Goal: Find specific page/section: Find specific page/section

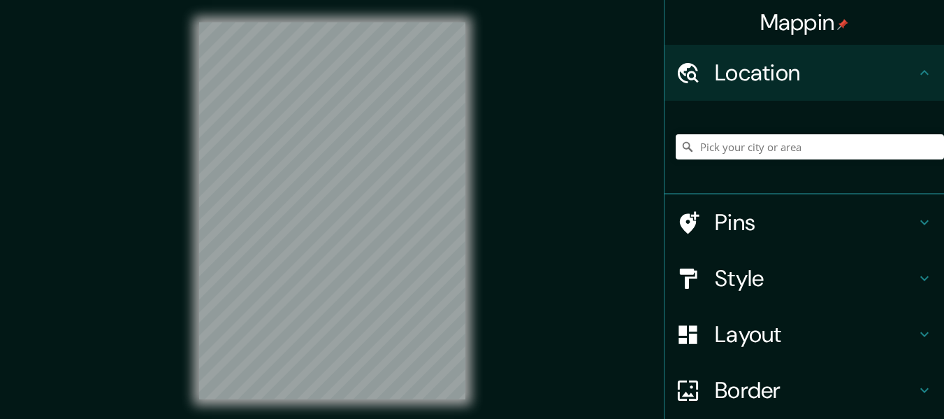
click at [733, 149] on input "Pick your city or area" at bounding box center [810, 146] width 268 height 25
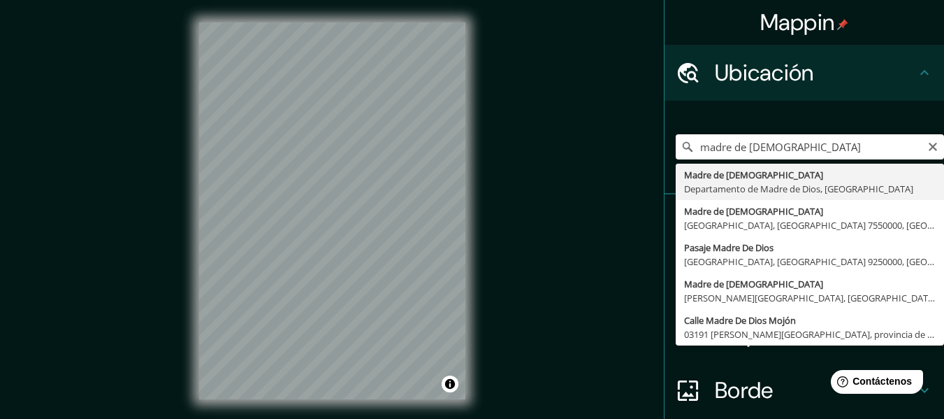
type input "[DEMOGRAPHIC_DATA], Departamento de [DEMOGRAPHIC_DATA], [GEOGRAPHIC_DATA]"
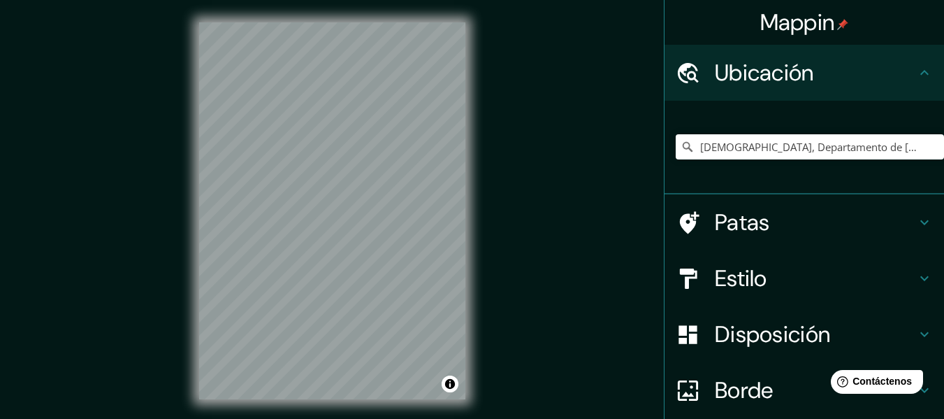
click at [800, 131] on div "[DEMOGRAPHIC_DATA], Departamento de [DEMOGRAPHIC_DATA], [GEOGRAPHIC_DATA]" at bounding box center [810, 147] width 268 height 70
click at [811, 140] on input "[DEMOGRAPHIC_DATA], Departamento de [DEMOGRAPHIC_DATA], [GEOGRAPHIC_DATA]" at bounding box center [810, 146] width 268 height 25
click at [681, 147] on icon at bounding box center [688, 147] width 14 height 14
click at [700, 141] on input "[DEMOGRAPHIC_DATA], Departamento de [DEMOGRAPHIC_DATA], [GEOGRAPHIC_DATA]" at bounding box center [810, 146] width 268 height 25
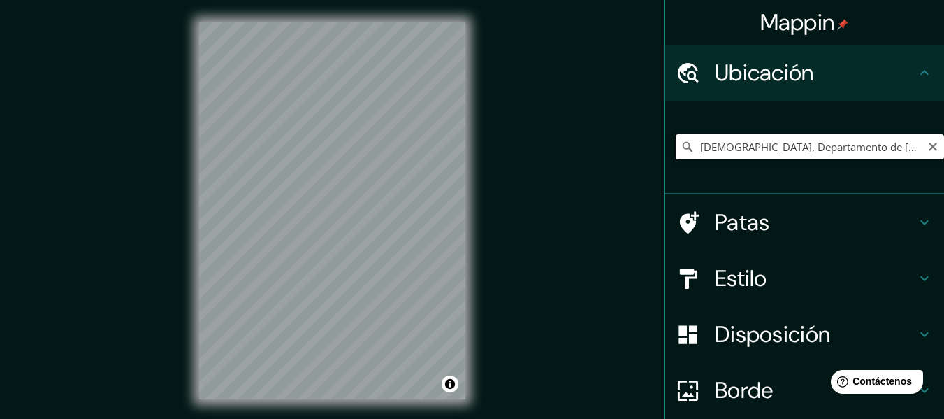
click at [697, 145] on input "[DEMOGRAPHIC_DATA], Departamento de [DEMOGRAPHIC_DATA], [GEOGRAPHIC_DATA]" at bounding box center [810, 146] width 268 height 25
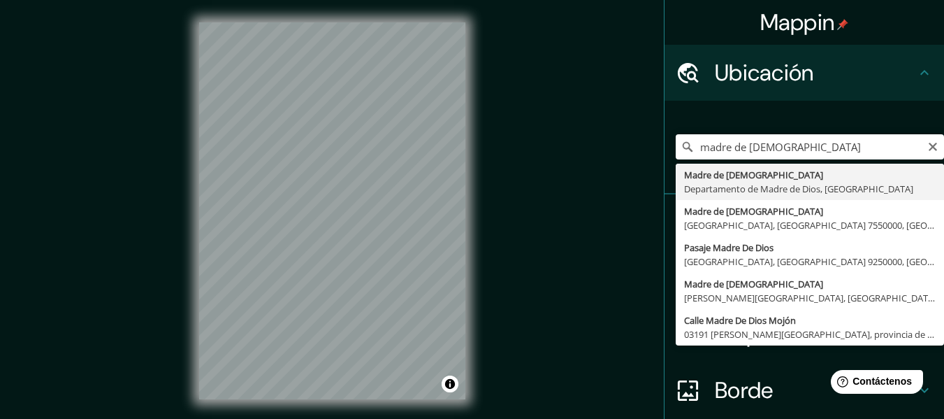
type input "[DEMOGRAPHIC_DATA], Departamento de [DEMOGRAPHIC_DATA], [GEOGRAPHIC_DATA]"
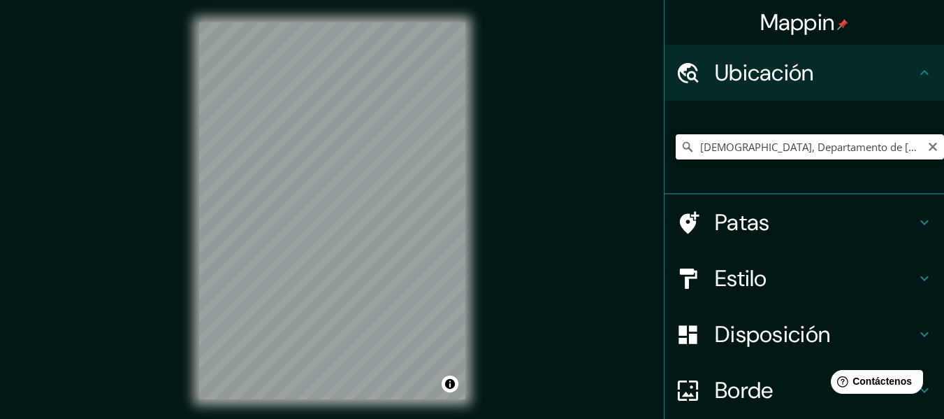
click at [766, 154] on input "[DEMOGRAPHIC_DATA], Departamento de [DEMOGRAPHIC_DATA], [GEOGRAPHIC_DATA]" at bounding box center [810, 146] width 268 height 25
click at [772, 147] on input "[DEMOGRAPHIC_DATA], Departamento de [DEMOGRAPHIC_DATA], [GEOGRAPHIC_DATA]" at bounding box center [810, 146] width 268 height 25
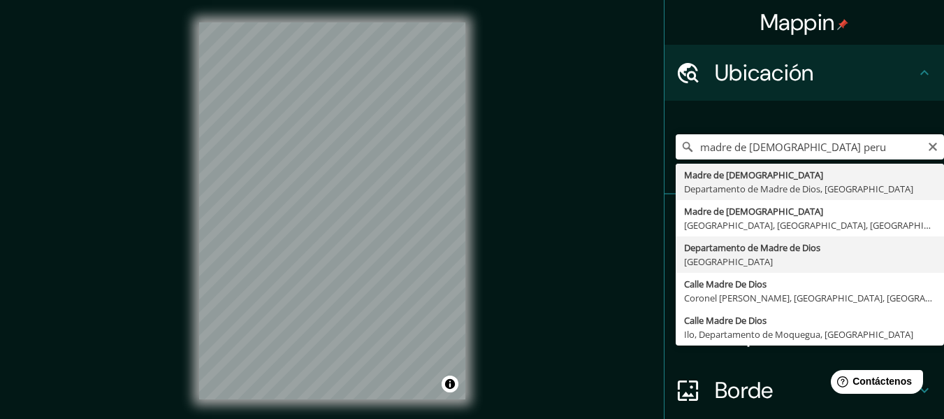
type input "Departamento de Madre de Dios, [GEOGRAPHIC_DATA]"
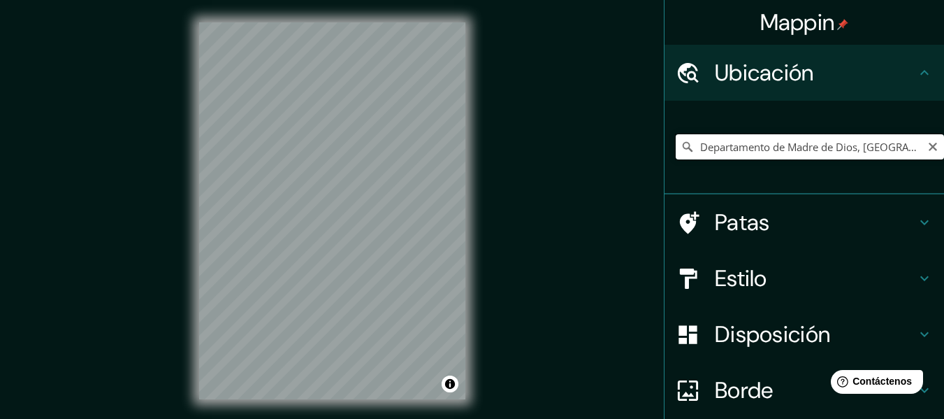
click at [782, 146] on input "Departamento de Madre de Dios, [GEOGRAPHIC_DATA]" at bounding box center [810, 146] width 268 height 25
click at [782, 147] on input "Departamento de Madre de Dios, [GEOGRAPHIC_DATA]" at bounding box center [810, 146] width 268 height 25
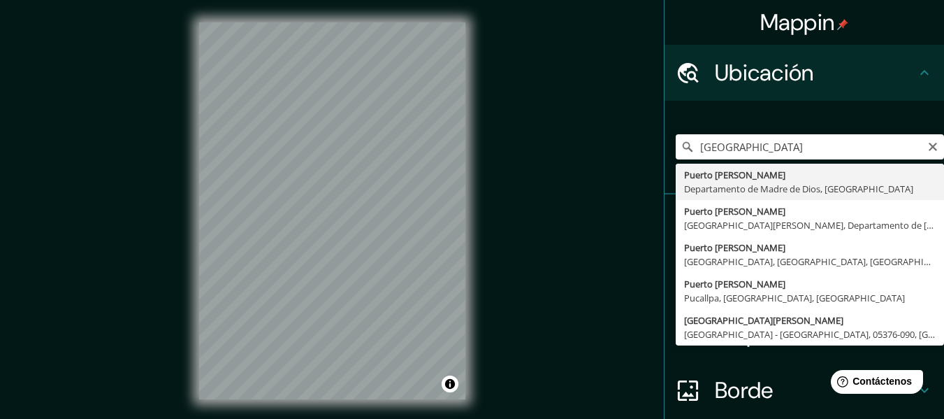
type input "[GEOGRAPHIC_DATA][PERSON_NAME], Departamento de [GEOGRAPHIC_DATA], [GEOGRAPHIC_…"
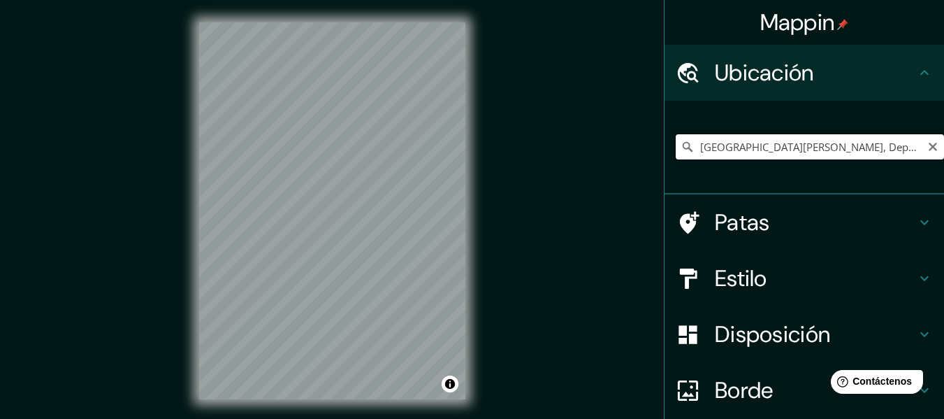
click at [839, 145] on input "[GEOGRAPHIC_DATA][PERSON_NAME], Departamento de [GEOGRAPHIC_DATA], [GEOGRAPHIC_…" at bounding box center [810, 146] width 268 height 25
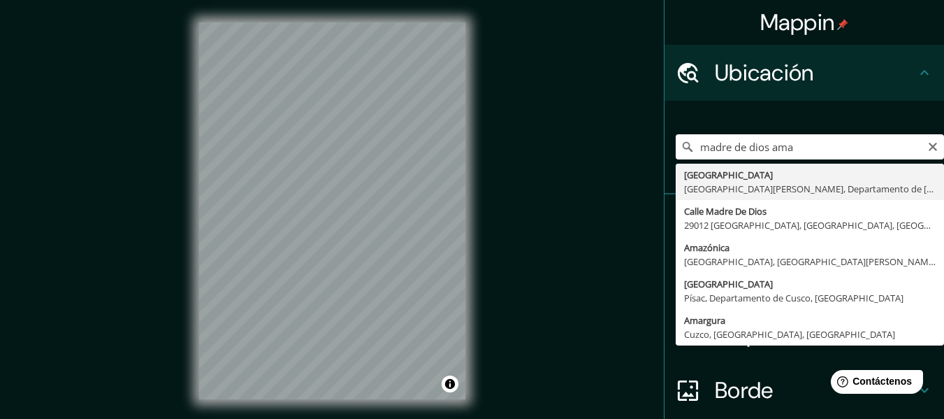
type input "[GEOGRAPHIC_DATA], [GEOGRAPHIC_DATA][PERSON_NAME], Departamento de [GEOGRAPHIC_…"
